Goal: Task Accomplishment & Management: Manage account settings

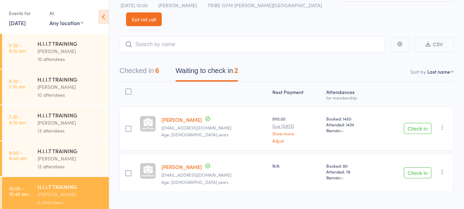
click at [53, 158] on div "[PERSON_NAME]" at bounding box center [70, 158] width 66 height 8
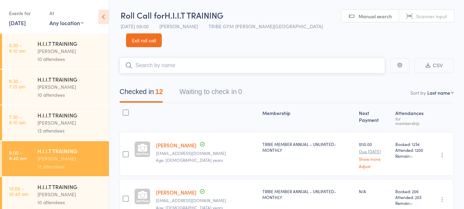
scroll to position [275, 0]
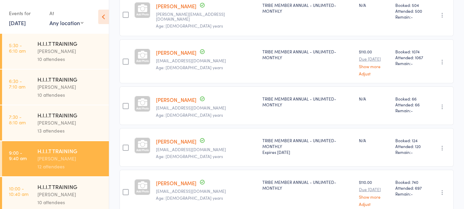
click at [36, 190] on link "10:00 - 10:40 am H.I.I.T TRAINING Tiziana Sofikitis 10 attendees" at bounding box center [55, 194] width 107 height 35
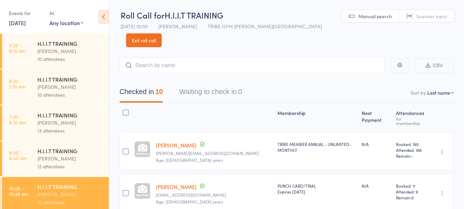
click at [194, 57] on input "search" at bounding box center [253, 65] width 266 height 16
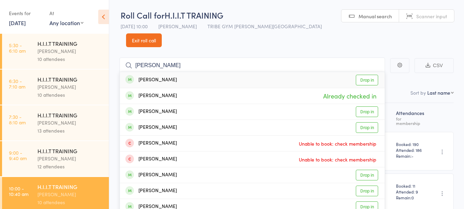
scroll to position [0, 0]
type input "sara"
click at [372, 122] on link "Drop in" at bounding box center [367, 127] width 22 height 11
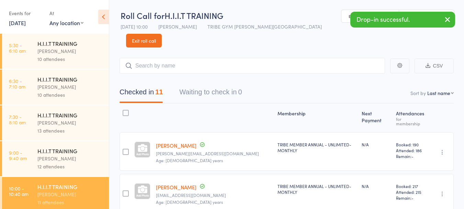
click at [162, 183] on link "[PERSON_NAME]" at bounding box center [176, 186] width 41 height 7
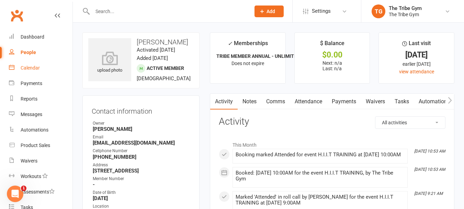
click at [29, 68] on div "Calendar" at bounding box center [30, 67] width 19 height 5
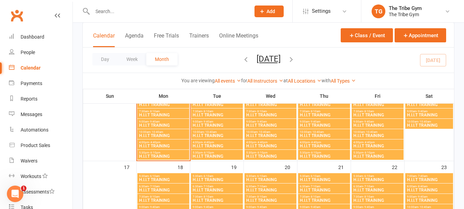
scroll to position [206, 0]
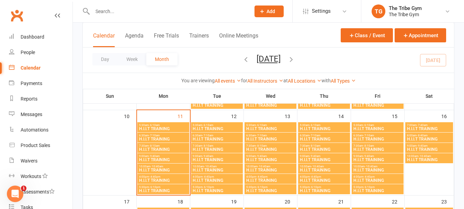
click at [153, 170] on span "H.I.I.T TRAINING" at bounding box center [163, 170] width 49 height 4
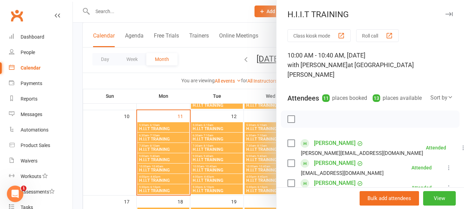
click at [372, 33] on button "Roll call" at bounding box center [377, 35] width 43 height 13
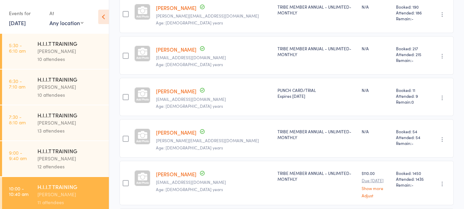
scroll to position [69, 0]
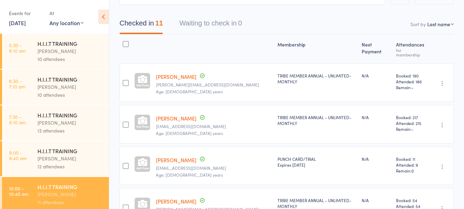
click at [174, 114] on link "[PERSON_NAME]" at bounding box center [176, 117] width 41 height 7
click at [442, 121] on icon "button" at bounding box center [442, 124] width 7 height 7
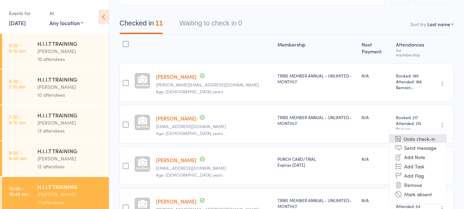
click at [417, 134] on li "Undo check-in" at bounding box center [418, 138] width 57 height 9
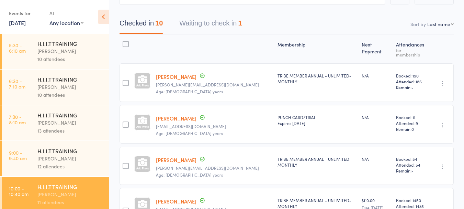
click at [238, 16] on button "Waiting to check in 1" at bounding box center [210, 25] width 63 height 18
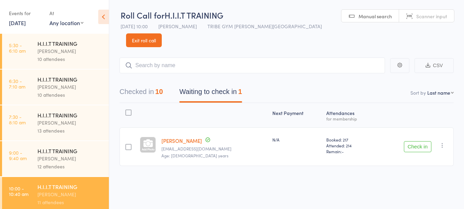
scroll to position [0, 0]
click at [441, 142] on icon "button" at bounding box center [442, 145] width 7 height 7
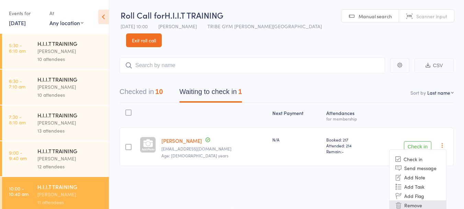
click at [416, 200] on li "Remove" at bounding box center [418, 204] width 57 height 9
